Goal: Information Seeking & Learning: Learn about a topic

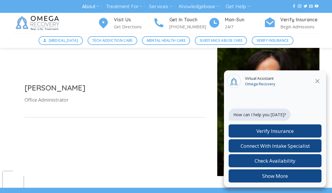
scroll to position [522, 0]
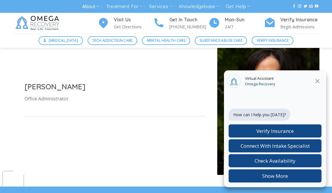
click at [318, 80] on icon at bounding box center [317, 81] width 4 height 4
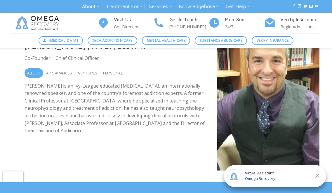
scroll to position [0, 0]
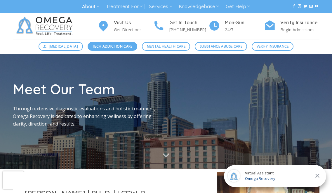
click at [109, 46] on span "Tech Addiction Care" at bounding box center [112, 46] width 40 height 6
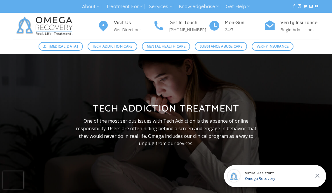
click at [69, 27] on img at bounding box center [46, 26] width 66 height 26
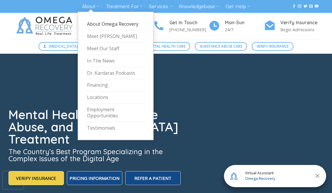
click at [97, 27] on link "About Omega Recovery" at bounding box center [115, 24] width 57 height 12
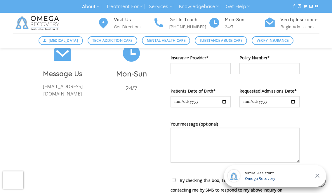
scroll to position [454, 0]
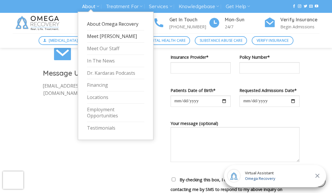
click at [100, 35] on link "Meet [PERSON_NAME]" at bounding box center [115, 36] width 57 height 12
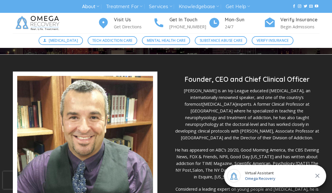
scroll to position [132, 0]
